Goal: Task Accomplishment & Management: Use online tool/utility

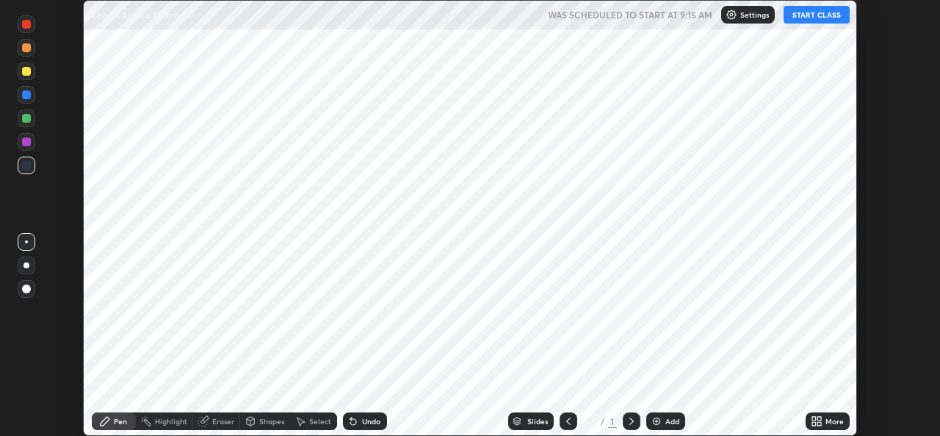
scroll to position [436, 940]
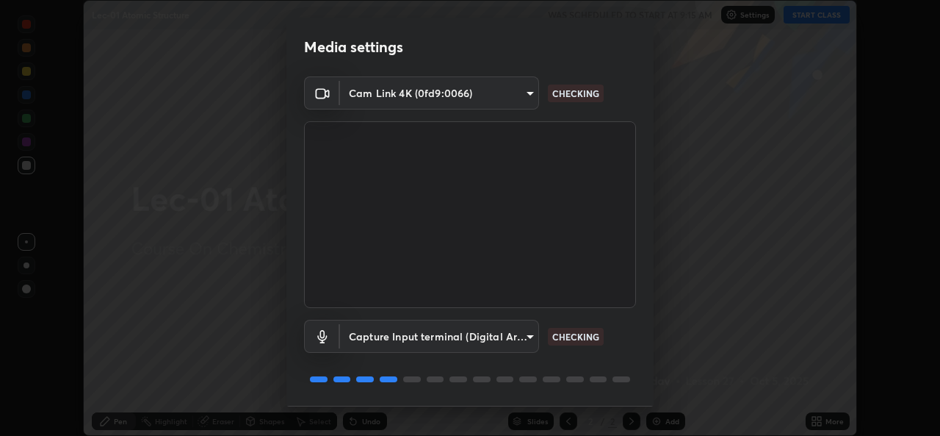
click at [392, 333] on body "Erase all Lec-01 Atomic Structure WAS SCHEDULED TO START AT 9:15 AM Settings ST…" at bounding box center [470, 218] width 940 height 436
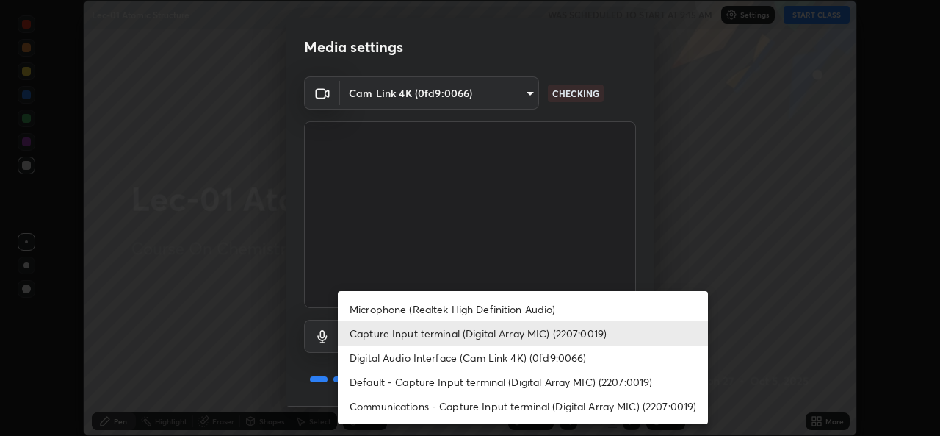
click at [400, 312] on li "Microphone (Realtek High Definition Audio)" at bounding box center [523, 309] width 370 height 24
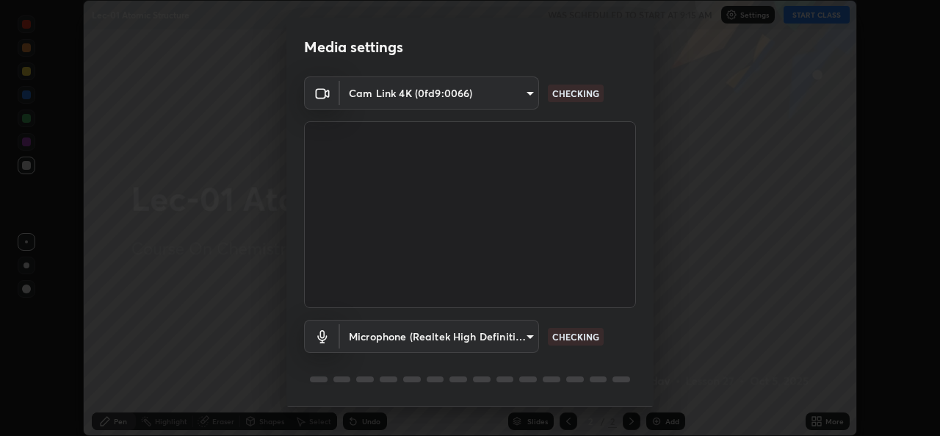
click at [408, 336] on body "Erase all Lec-01 Atomic Structure WAS SCHEDULED TO START AT 9:15 AM Settings ST…" at bounding box center [470, 218] width 940 height 436
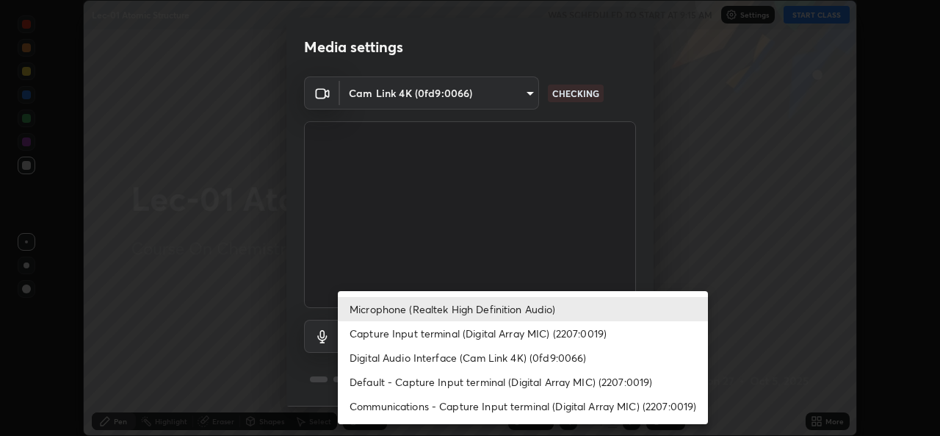
click at [404, 339] on li "Capture Input terminal (Digital Array MIC) (2207:0019)" at bounding box center [523, 333] width 370 height 24
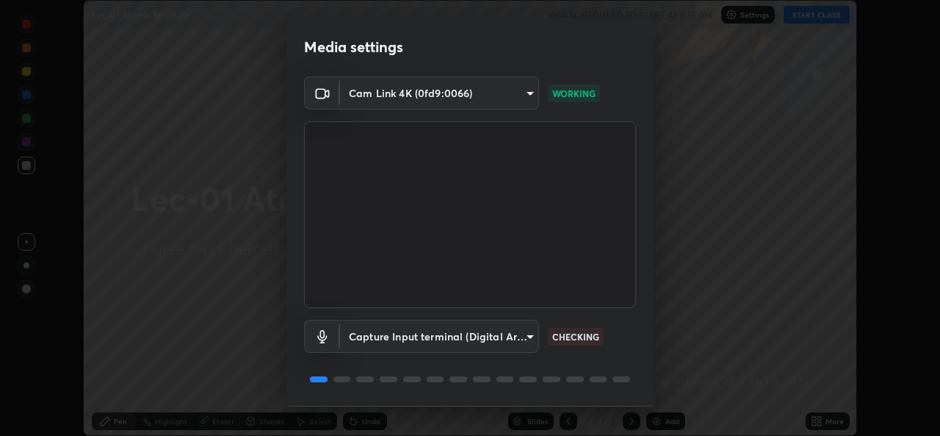
click at [405, 341] on body "Erase all Lec-01 Atomic Structure WAS SCHEDULED TO START AT 9:15 AM Settings ST…" at bounding box center [470, 218] width 940 height 436
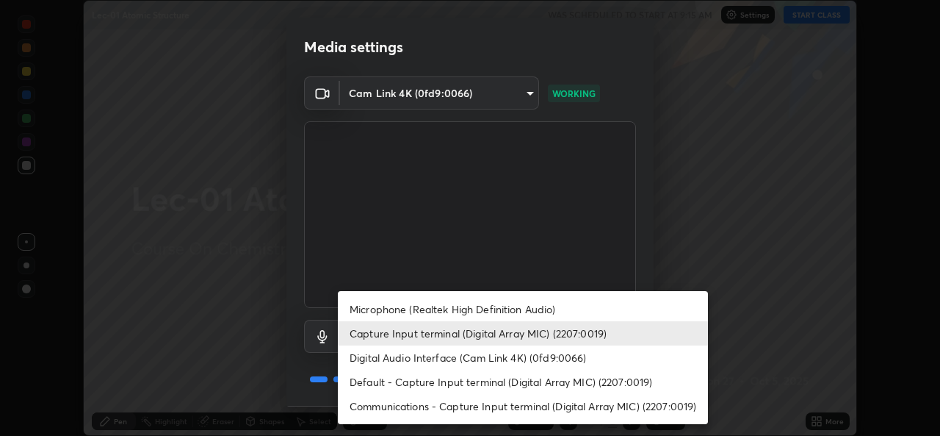
click at [389, 358] on li "Digital Audio Interface (Cam Link 4K) (0fd9:0066)" at bounding box center [523, 357] width 370 height 24
type input "df99a08a51d462ac90a93e0d6dd8d9003d21f1f08f59f176791d338bec0cc36b"
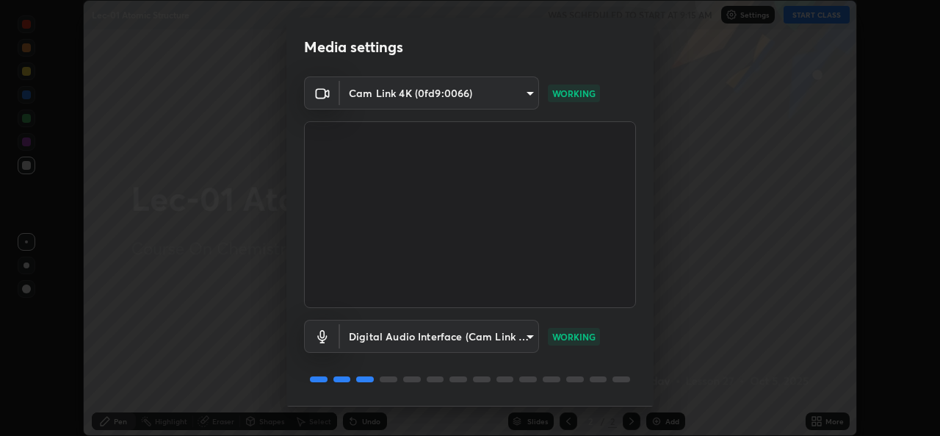
scroll to position [46, 0]
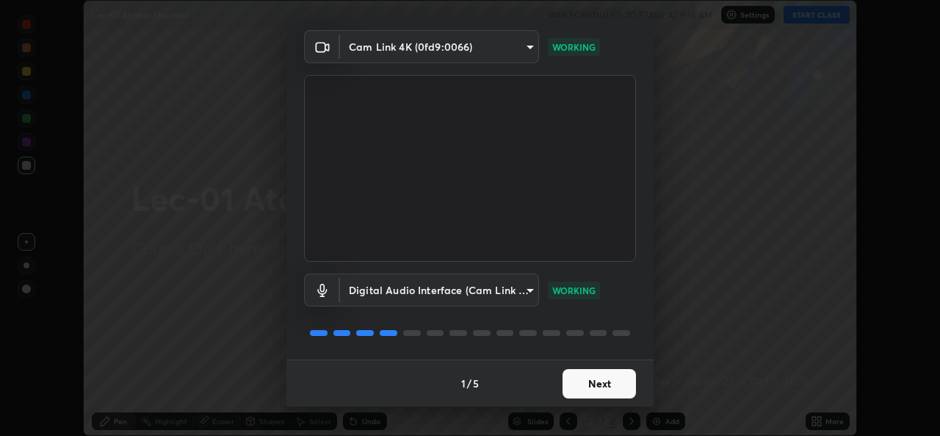
click at [583, 389] on button "Next" at bounding box center [599, 383] width 73 height 29
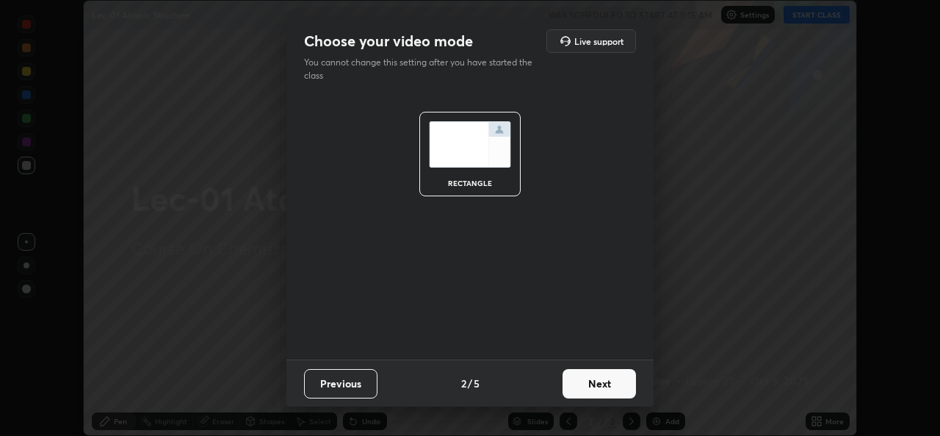
scroll to position [0, 0]
click at [589, 387] on button "Next" at bounding box center [599, 383] width 73 height 29
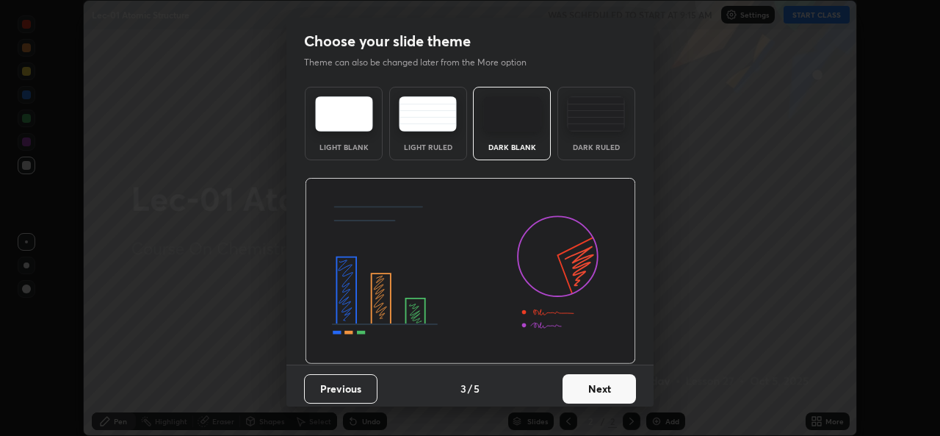
click at [608, 385] on button "Next" at bounding box center [599, 388] width 73 height 29
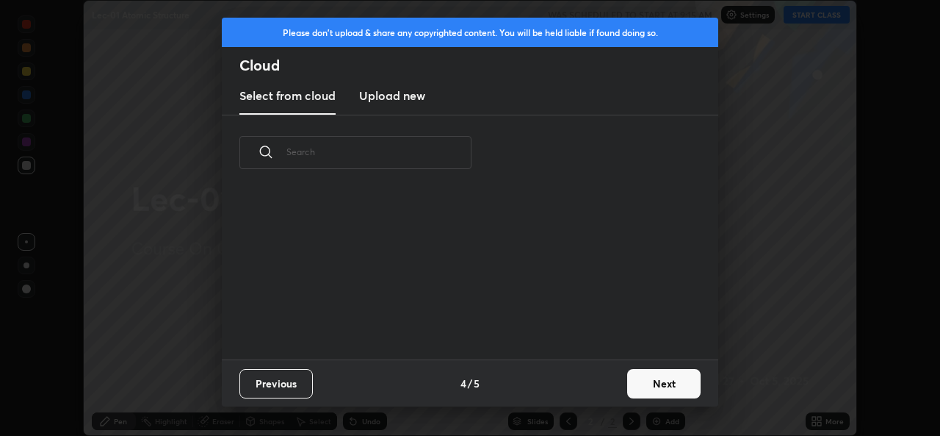
click at [659, 382] on button "Next" at bounding box center [663, 383] width 73 height 29
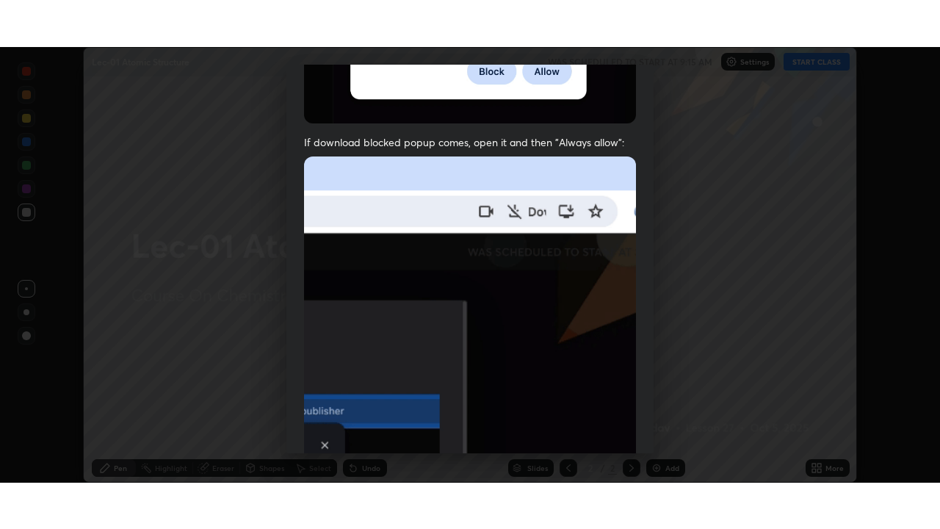
scroll to position [346, 0]
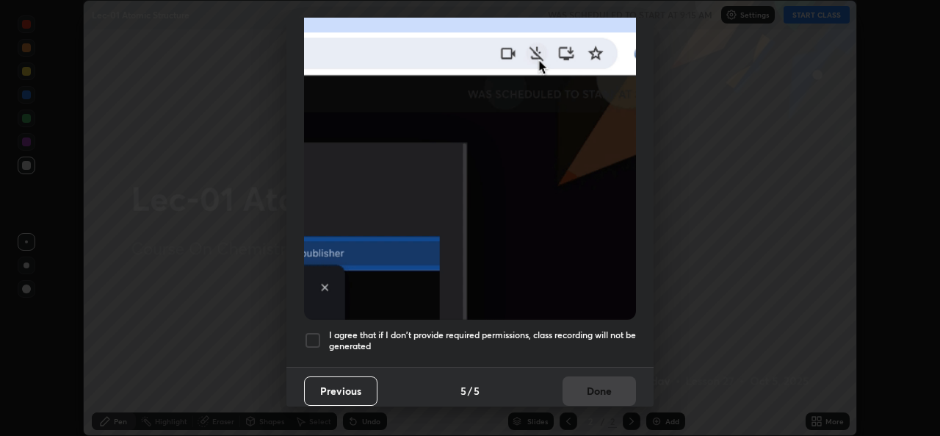
click at [314, 331] on div at bounding box center [313, 340] width 18 height 18
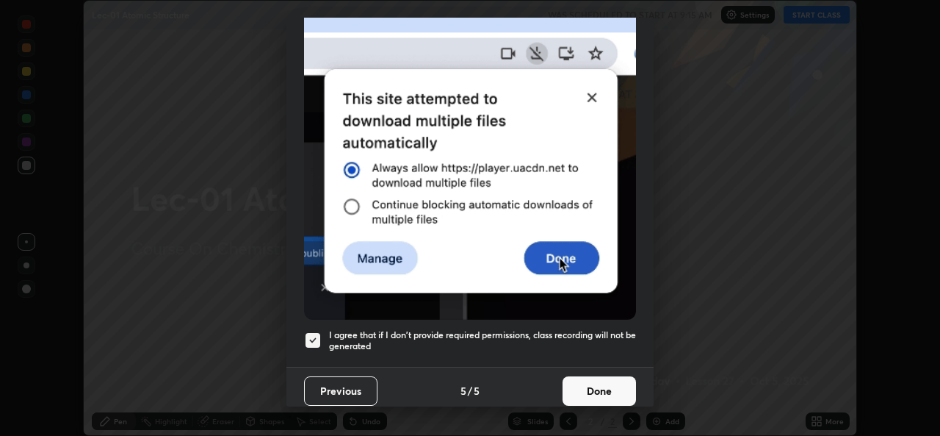
click at [605, 376] on button "Done" at bounding box center [599, 390] width 73 height 29
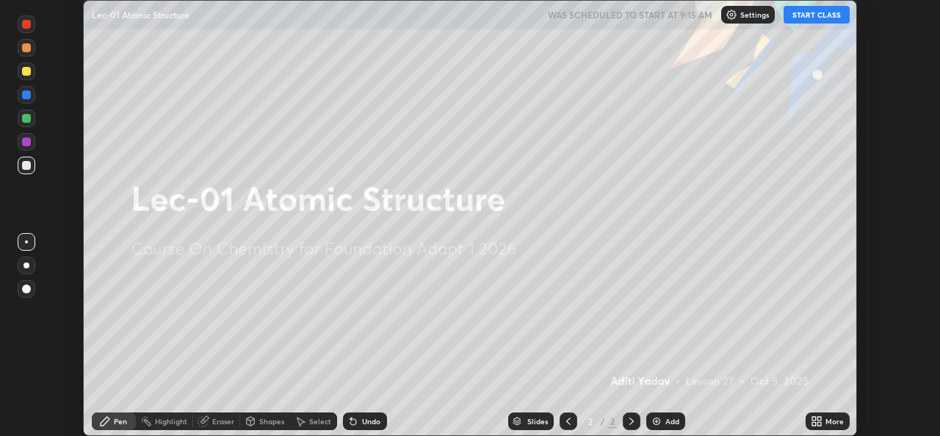
click at [821, 10] on button "START CLASS" at bounding box center [817, 15] width 66 height 18
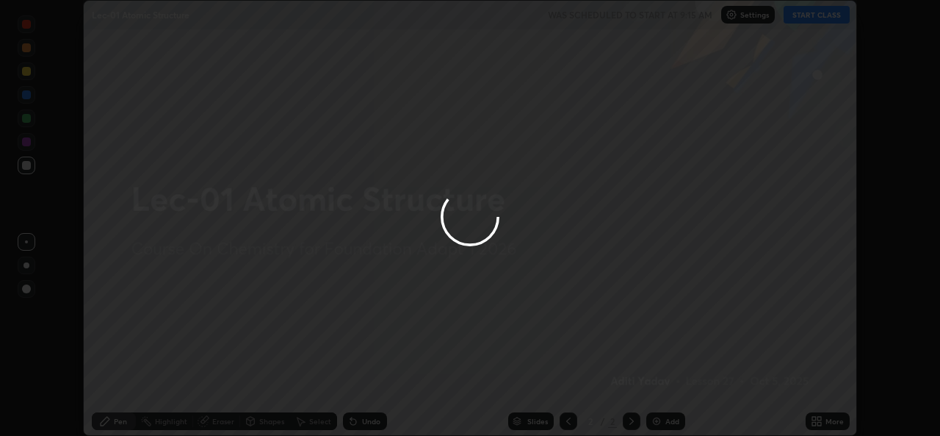
click at [825, 424] on div at bounding box center [470, 218] width 940 height 436
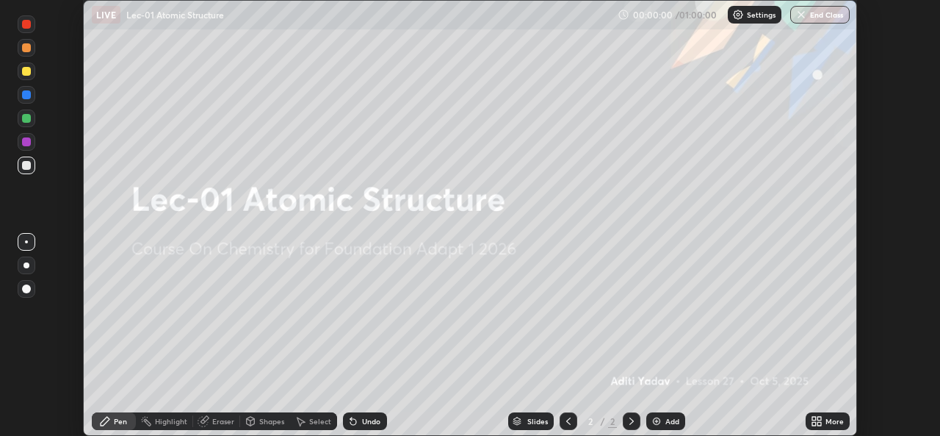
click at [812, 423] on icon at bounding box center [814, 424] width 4 height 4
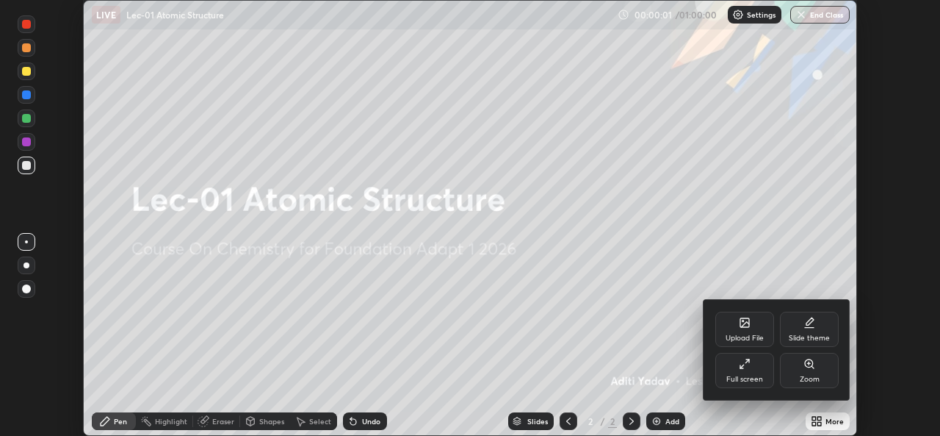
click at [742, 376] on div "Full screen" at bounding box center [744, 378] width 37 height 7
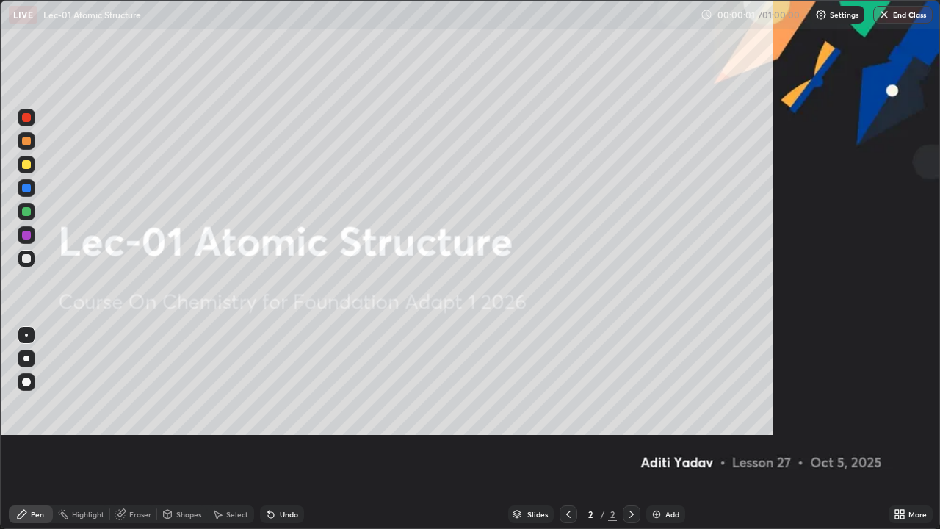
scroll to position [529, 940]
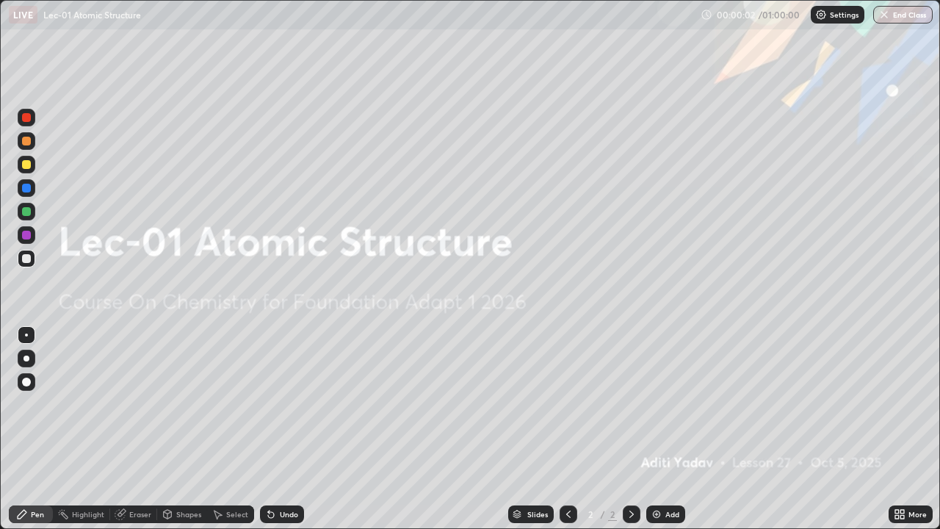
click at [660, 435] on img at bounding box center [657, 514] width 12 height 12
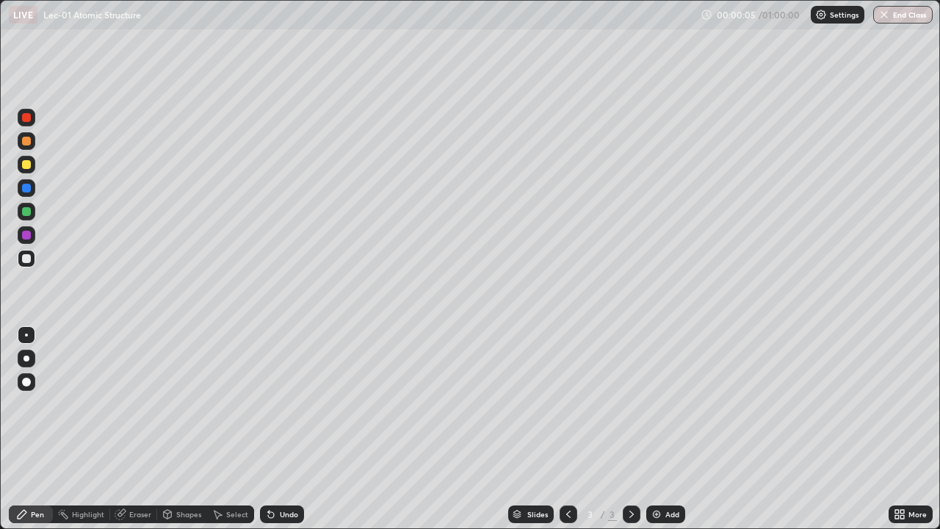
click at [29, 164] on div at bounding box center [26, 164] width 9 height 9
click at [24, 262] on div at bounding box center [26, 258] width 9 height 9
click at [26, 238] on div at bounding box center [26, 235] width 9 height 9
click at [22, 214] on div at bounding box center [26, 211] width 9 height 9
click at [26, 195] on div at bounding box center [27, 188] width 18 height 18
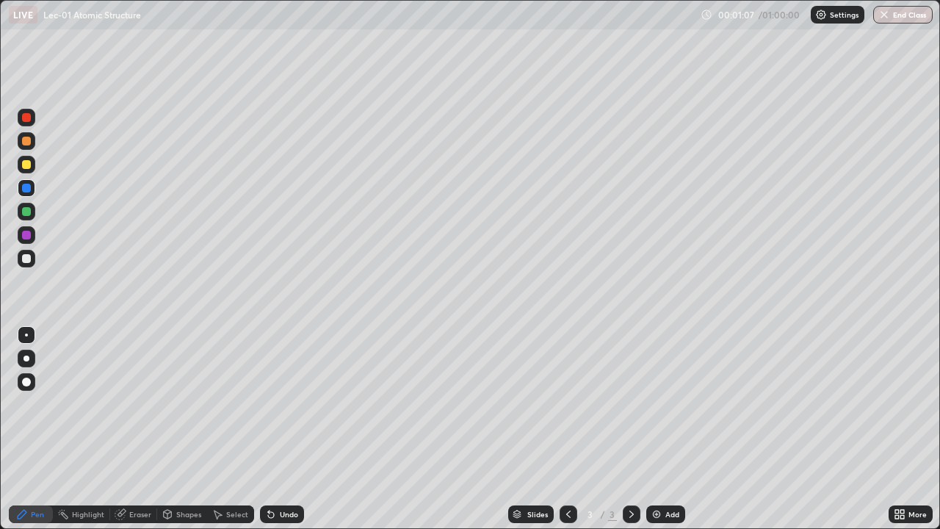
click at [26, 146] on div at bounding box center [27, 141] width 18 height 18
click at [23, 170] on div at bounding box center [27, 165] width 18 height 18
click at [29, 217] on div at bounding box center [27, 212] width 18 height 18
click at [32, 257] on div at bounding box center [27, 259] width 18 height 18
click at [25, 185] on div at bounding box center [26, 188] width 9 height 9
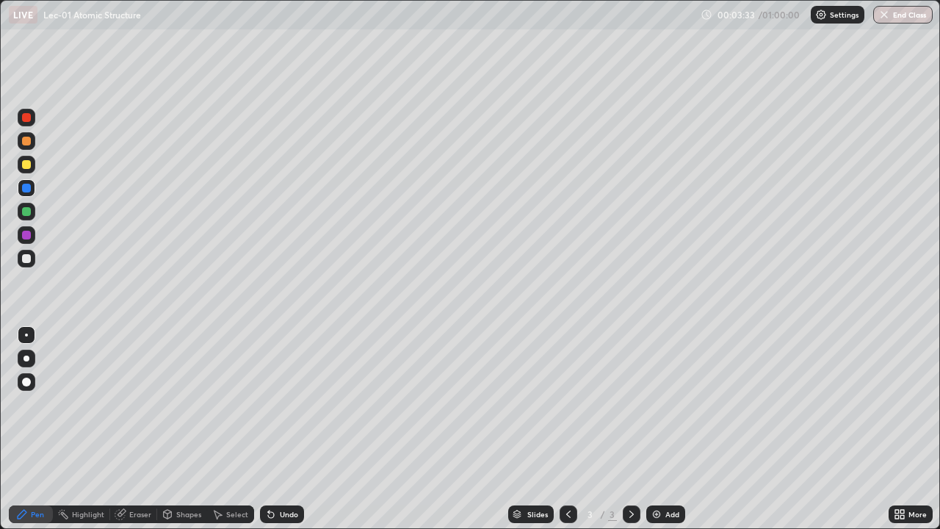
click at [666, 435] on div "Add" at bounding box center [673, 514] width 14 height 7
click at [29, 261] on div at bounding box center [26, 258] width 9 height 9
click at [27, 212] on div at bounding box center [26, 211] width 9 height 9
click at [24, 188] on div at bounding box center [26, 188] width 9 height 9
click at [26, 142] on div at bounding box center [26, 141] width 9 height 9
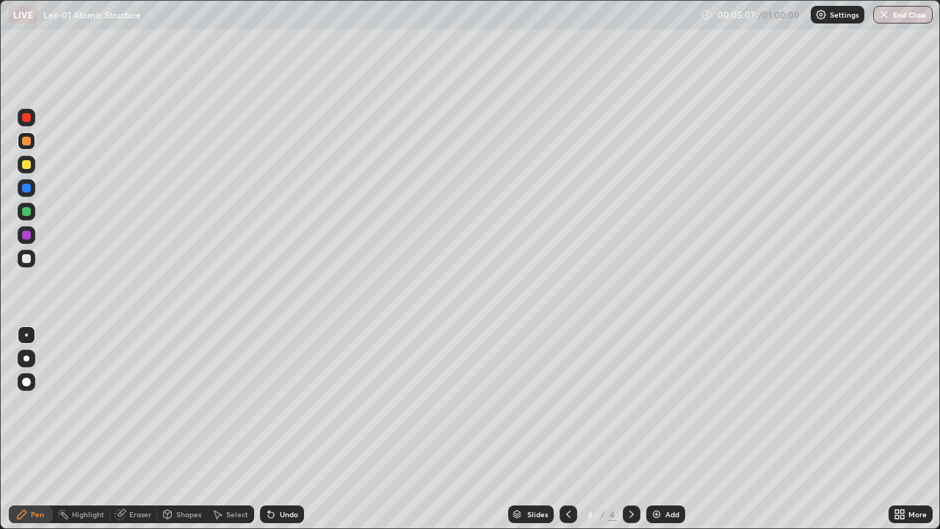
click at [26, 168] on div at bounding box center [26, 164] width 9 height 9
click at [25, 235] on div at bounding box center [26, 235] width 9 height 9
click at [26, 262] on div at bounding box center [26, 258] width 9 height 9
click at [28, 217] on div at bounding box center [27, 212] width 18 height 18
click at [29, 253] on div at bounding box center [27, 259] width 18 height 18
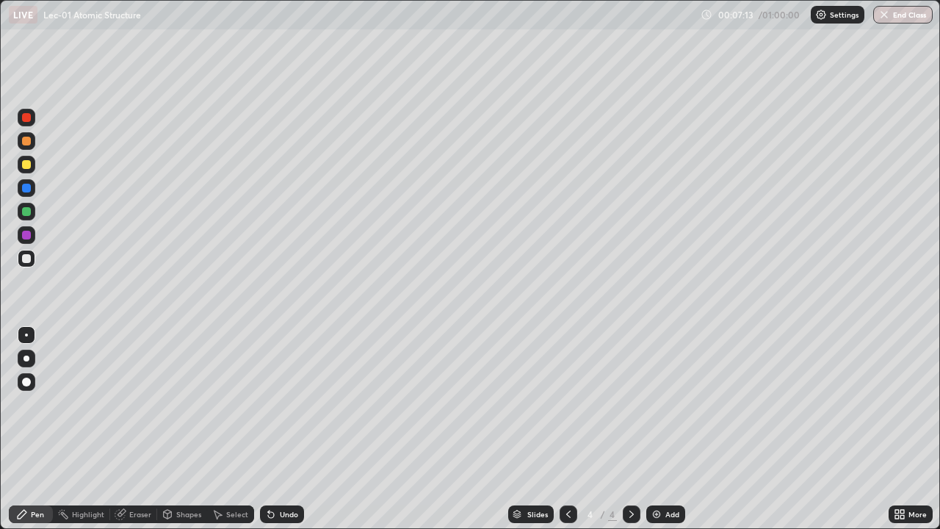
click at [20, 214] on div at bounding box center [27, 212] width 18 height 18
click at [26, 167] on div at bounding box center [26, 164] width 9 height 9
click at [568, 435] on icon at bounding box center [569, 514] width 12 height 12
click at [24, 212] on div at bounding box center [26, 211] width 9 height 9
click at [28, 166] on div at bounding box center [26, 164] width 9 height 9
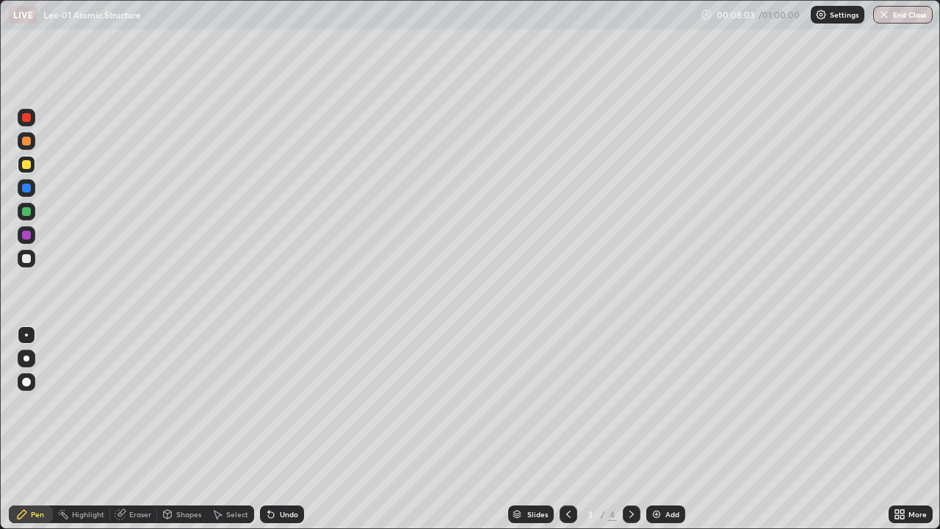
click at [26, 145] on div at bounding box center [26, 141] width 9 height 9
click at [628, 435] on icon at bounding box center [632, 514] width 12 height 12
click at [662, 435] on div "Add" at bounding box center [665, 514] width 39 height 18
click at [32, 260] on div at bounding box center [27, 259] width 18 height 18
click at [26, 210] on div at bounding box center [26, 211] width 9 height 9
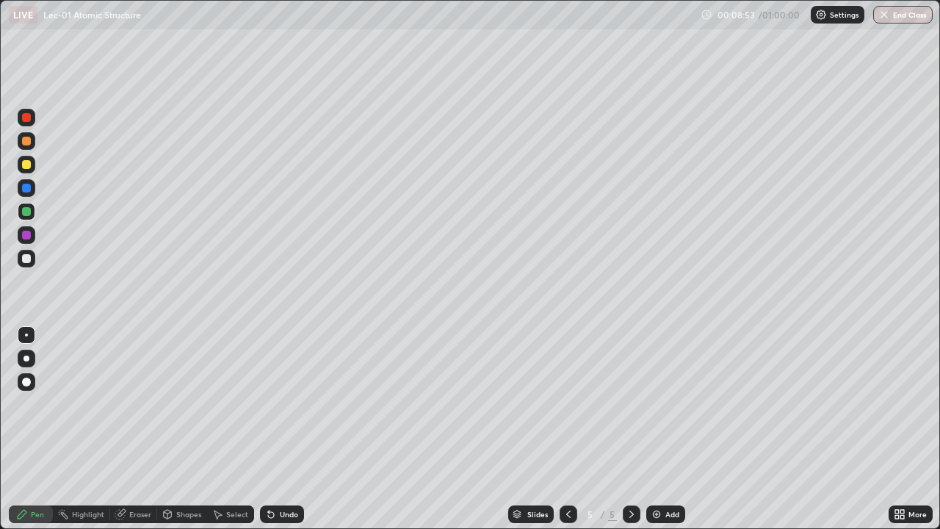
click at [24, 189] on div at bounding box center [26, 188] width 9 height 9
click at [27, 164] on div at bounding box center [26, 164] width 9 height 9
click at [25, 260] on div at bounding box center [26, 258] width 9 height 9
click at [26, 212] on div at bounding box center [26, 211] width 9 height 9
click at [566, 435] on icon at bounding box center [569, 514] width 12 height 12
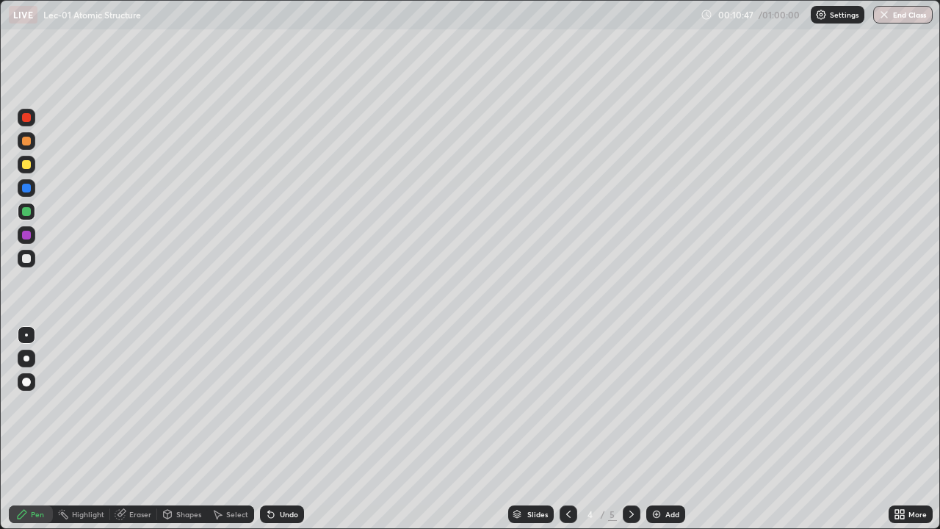
click at [565, 435] on icon at bounding box center [569, 514] width 12 height 12
click at [562, 435] on div at bounding box center [569, 514] width 18 height 18
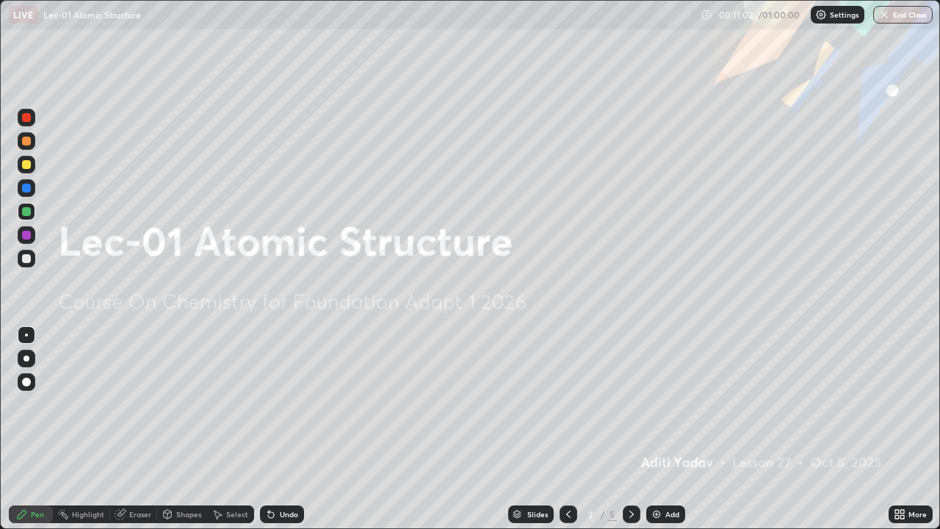
click at [631, 435] on icon at bounding box center [632, 514] width 4 height 7
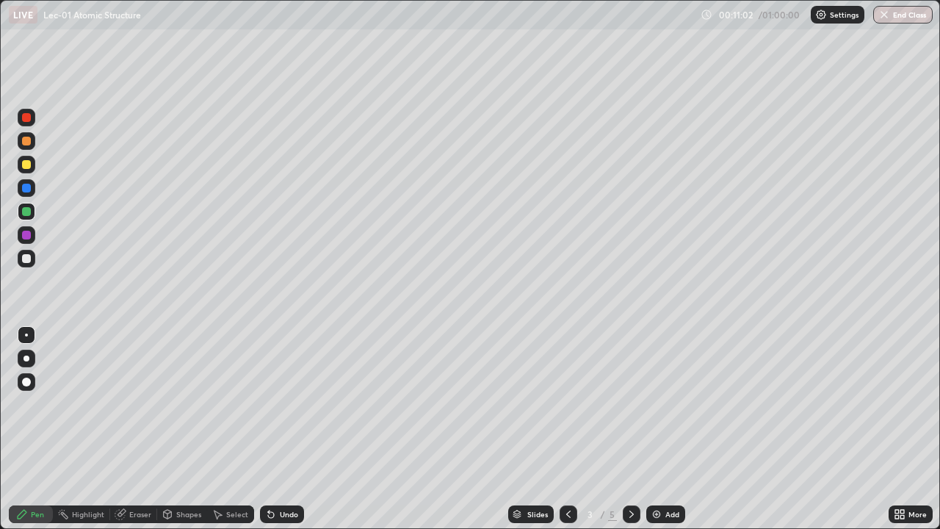
click at [630, 435] on icon at bounding box center [632, 514] width 12 height 12
click at [28, 238] on div at bounding box center [26, 235] width 9 height 9
click at [25, 212] on div at bounding box center [26, 211] width 9 height 9
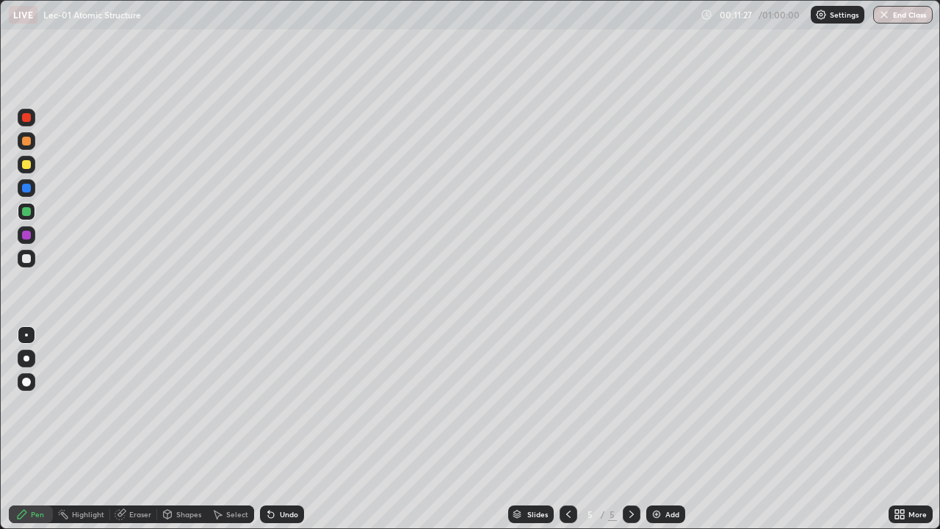
click at [24, 194] on div at bounding box center [27, 188] width 18 height 18
click at [25, 167] on div at bounding box center [26, 164] width 9 height 9
click at [24, 212] on div at bounding box center [26, 211] width 9 height 9
click at [29, 164] on div at bounding box center [26, 164] width 9 height 9
click at [27, 144] on div at bounding box center [26, 141] width 9 height 9
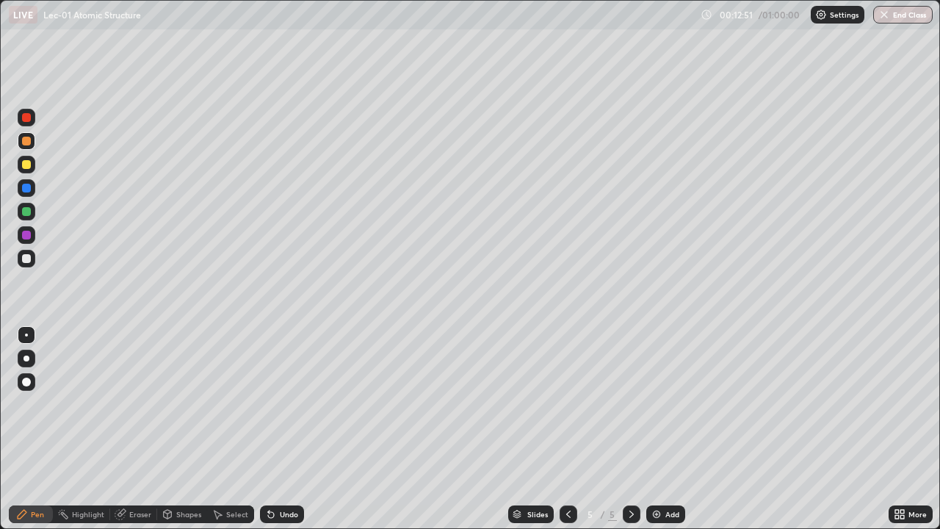
click at [24, 215] on div at bounding box center [26, 211] width 9 height 9
click at [428, 435] on div "Slides 5 / 5 Add" at bounding box center [596, 514] width 585 height 29
click at [25, 260] on div at bounding box center [26, 258] width 9 height 9
click at [651, 435] on img at bounding box center [657, 514] width 12 height 12
click at [26, 212] on div at bounding box center [26, 211] width 9 height 9
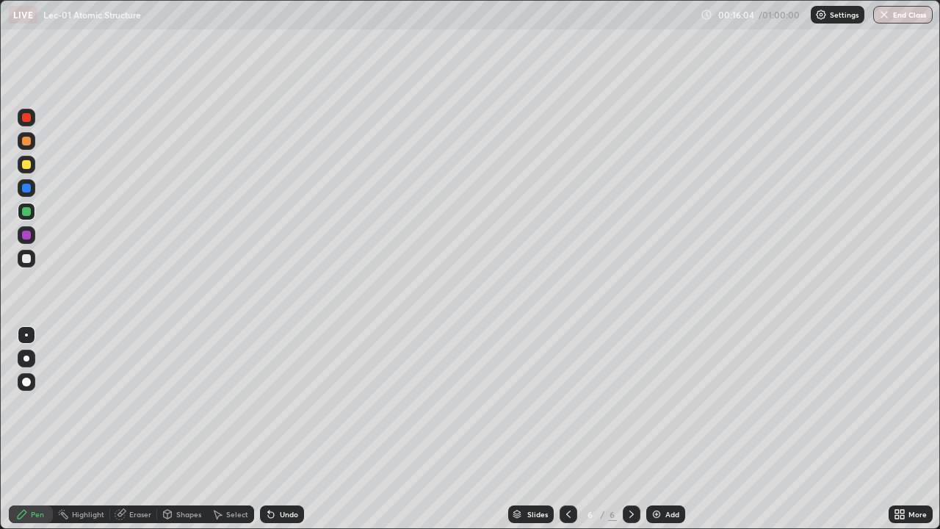
click at [23, 195] on div at bounding box center [27, 188] width 18 height 18
click at [26, 237] on div at bounding box center [26, 235] width 9 height 9
click at [23, 190] on div at bounding box center [26, 188] width 9 height 9
click at [23, 163] on div at bounding box center [26, 164] width 9 height 9
click at [0, 244] on div "Setting up your live class" at bounding box center [470, 264] width 940 height 529
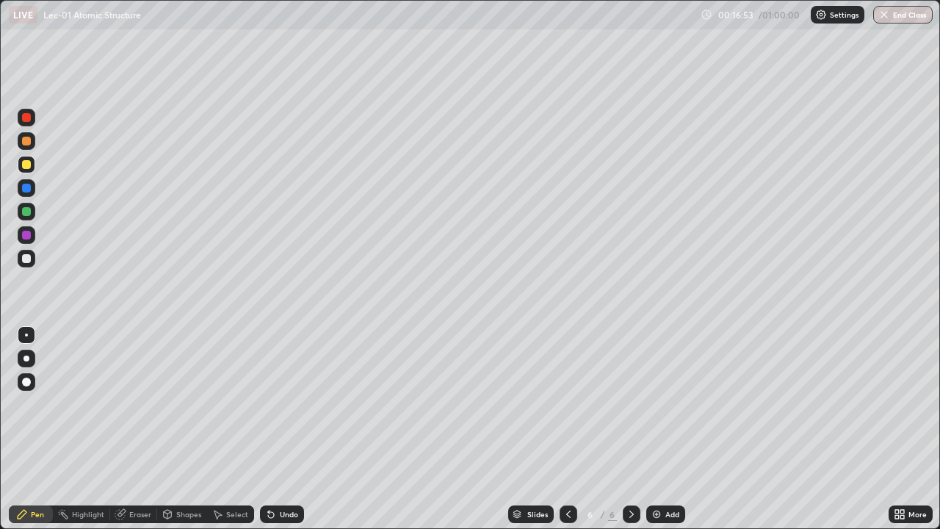
click at [27, 143] on div at bounding box center [26, 141] width 9 height 9
click at [280, 435] on div "Undo" at bounding box center [289, 514] width 18 height 7
click at [276, 435] on div "Undo" at bounding box center [282, 514] width 44 height 18
click at [26, 212] on div at bounding box center [26, 211] width 9 height 9
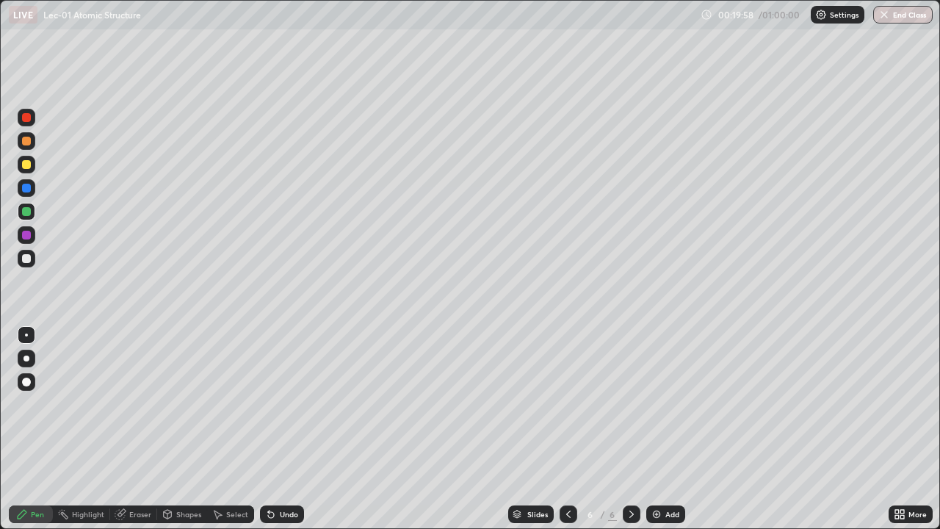
click at [294, 435] on div "Undo" at bounding box center [289, 514] width 18 height 7
click at [291, 435] on div "Undo" at bounding box center [289, 514] width 18 height 7
click at [293, 435] on div "Undo" at bounding box center [289, 514] width 18 height 7
click at [29, 261] on div at bounding box center [26, 258] width 9 height 9
click at [662, 435] on div "Add" at bounding box center [665, 514] width 39 height 18
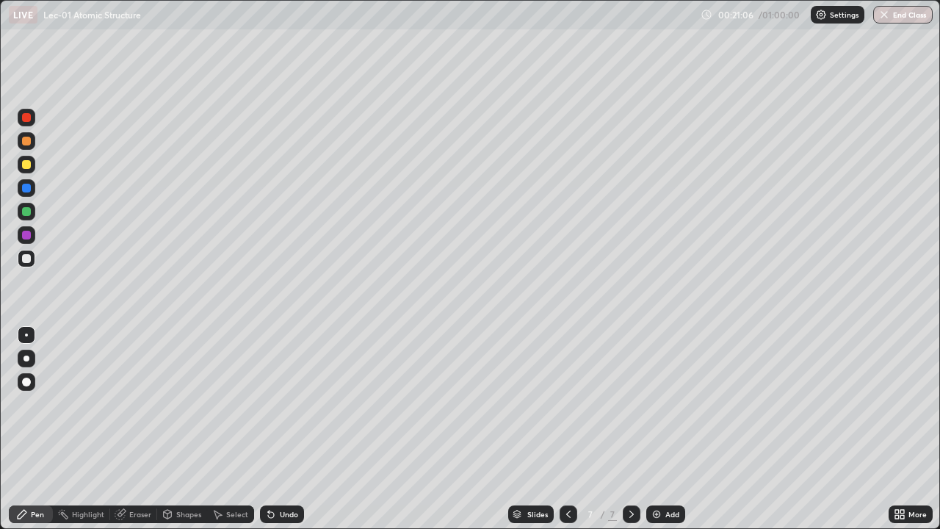
click at [26, 212] on div at bounding box center [26, 211] width 9 height 9
click at [269, 435] on icon at bounding box center [271, 515] width 6 height 6
click at [268, 435] on icon at bounding box center [268, 511] width 1 height 1
click at [26, 166] on div at bounding box center [26, 164] width 9 height 9
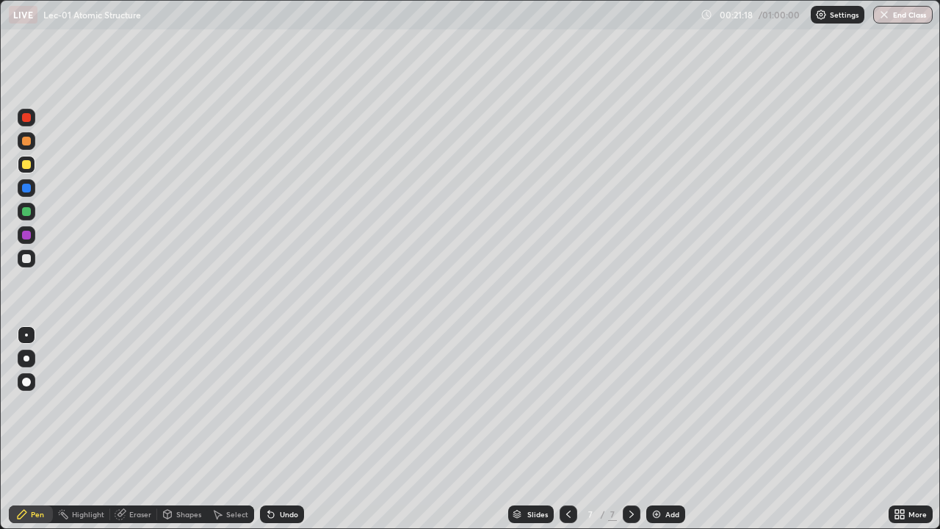
click at [26, 142] on div at bounding box center [26, 141] width 9 height 9
click at [26, 259] on div at bounding box center [26, 258] width 9 height 9
click at [26, 212] on div at bounding box center [26, 211] width 9 height 9
click at [667, 435] on div "Add" at bounding box center [673, 514] width 14 height 7
click at [26, 260] on div at bounding box center [26, 258] width 9 height 9
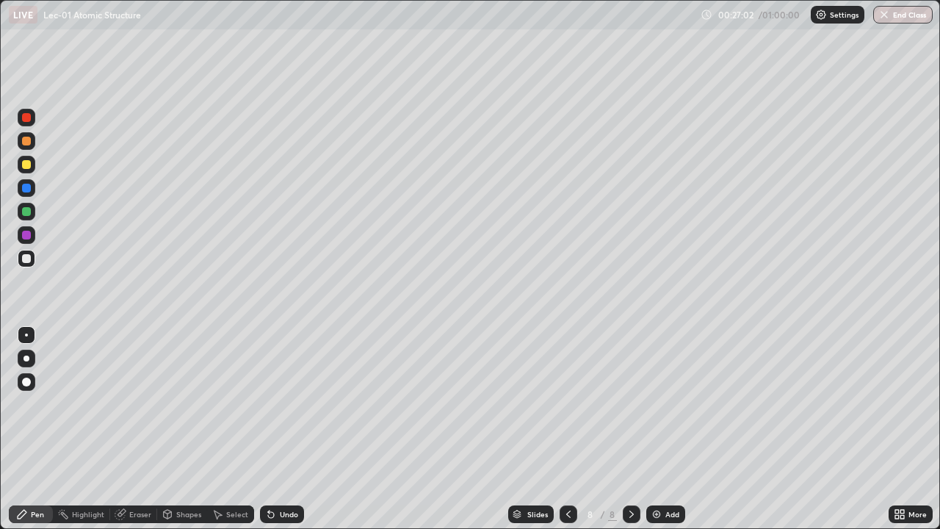
click at [289, 435] on div "Undo" at bounding box center [289, 514] width 18 height 7
click at [25, 167] on div at bounding box center [26, 164] width 9 height 9
click at [28, 213] on div at bounding box center [26, 211] width 9 height 9
click at [284, 435] on div "Undo" at bounding box center [282, 514] width 44 height 18
click at [262, 435] on div "Undo" at bounding box center [282, 514] width 44 height 18
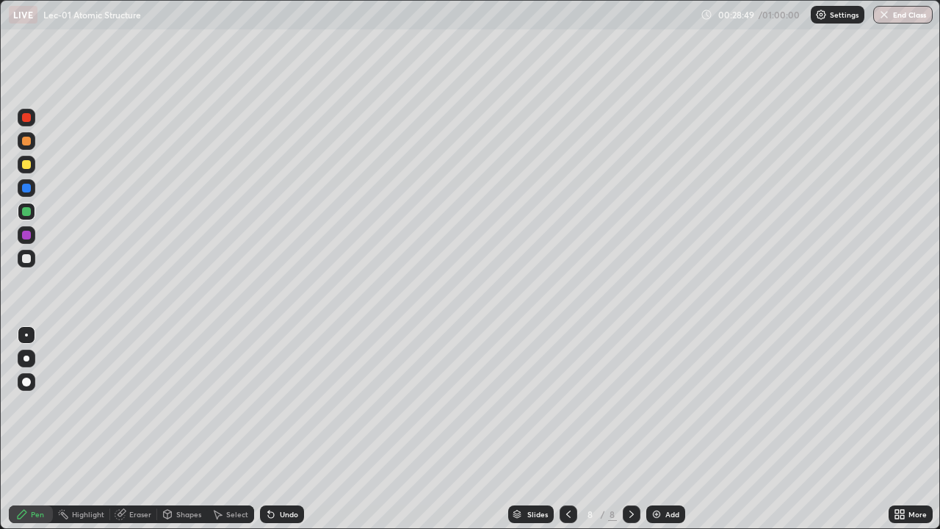
click at [270, 435] on icon at bounding box center [271, 515] width 6 height 6
click at [29, 144] on div at bounding box center [26, 141] width 9 height 9
click at [912, 23] on button "End Class" at bounding box center [903, 15] width 60 height 18
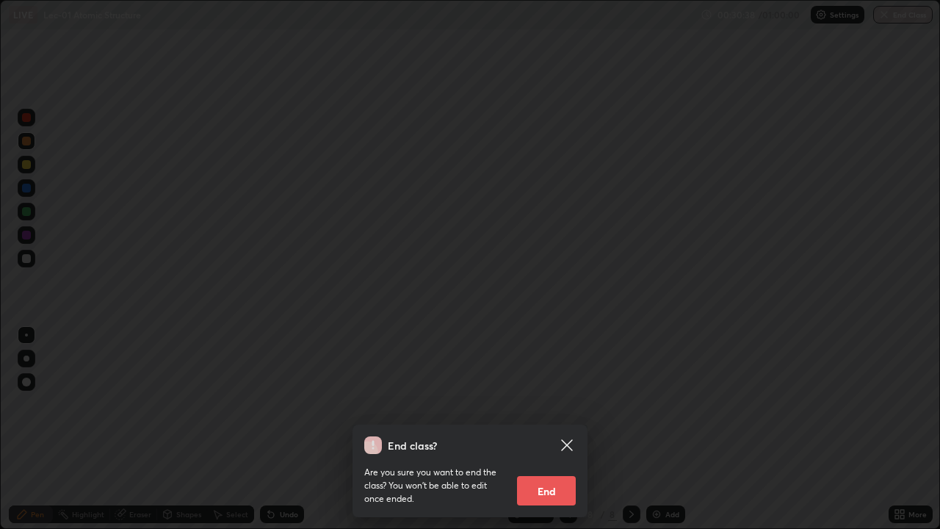
click at [544, 435] on button "End" at bounding box center [546, 490] width 59 height 29
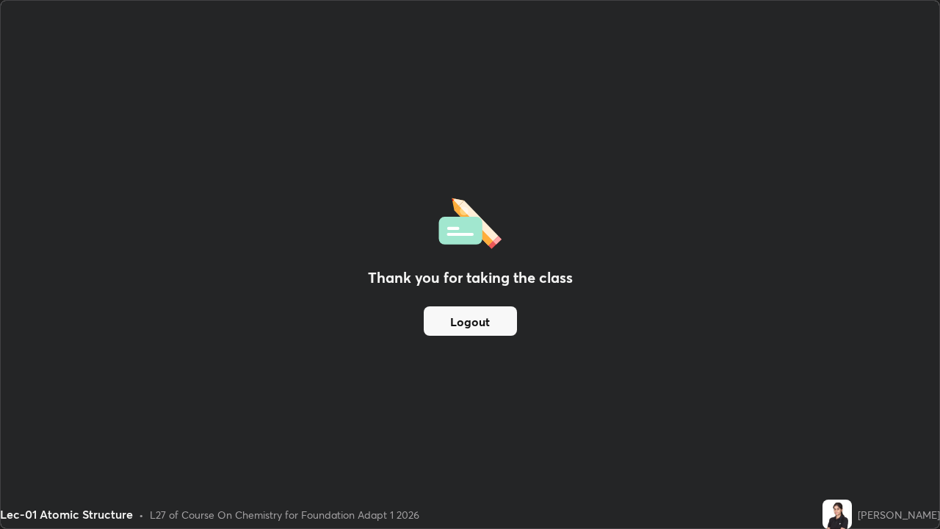
click at [450, 327] on button "Logout" at bounding box center [470, 320] width 93 height 29
click at [453, 320] on button "Logout" at bounding box center [470, 320] width 93 height 29
click at [455, 325] on button "Logout" at bounding box center [470, 320] width 93 height 29
click at [450, 328] on button "Logout" at bounding box center [470, 320] width 93 height 29
